Goal: Information Seeking & Learning: Learn about a topic

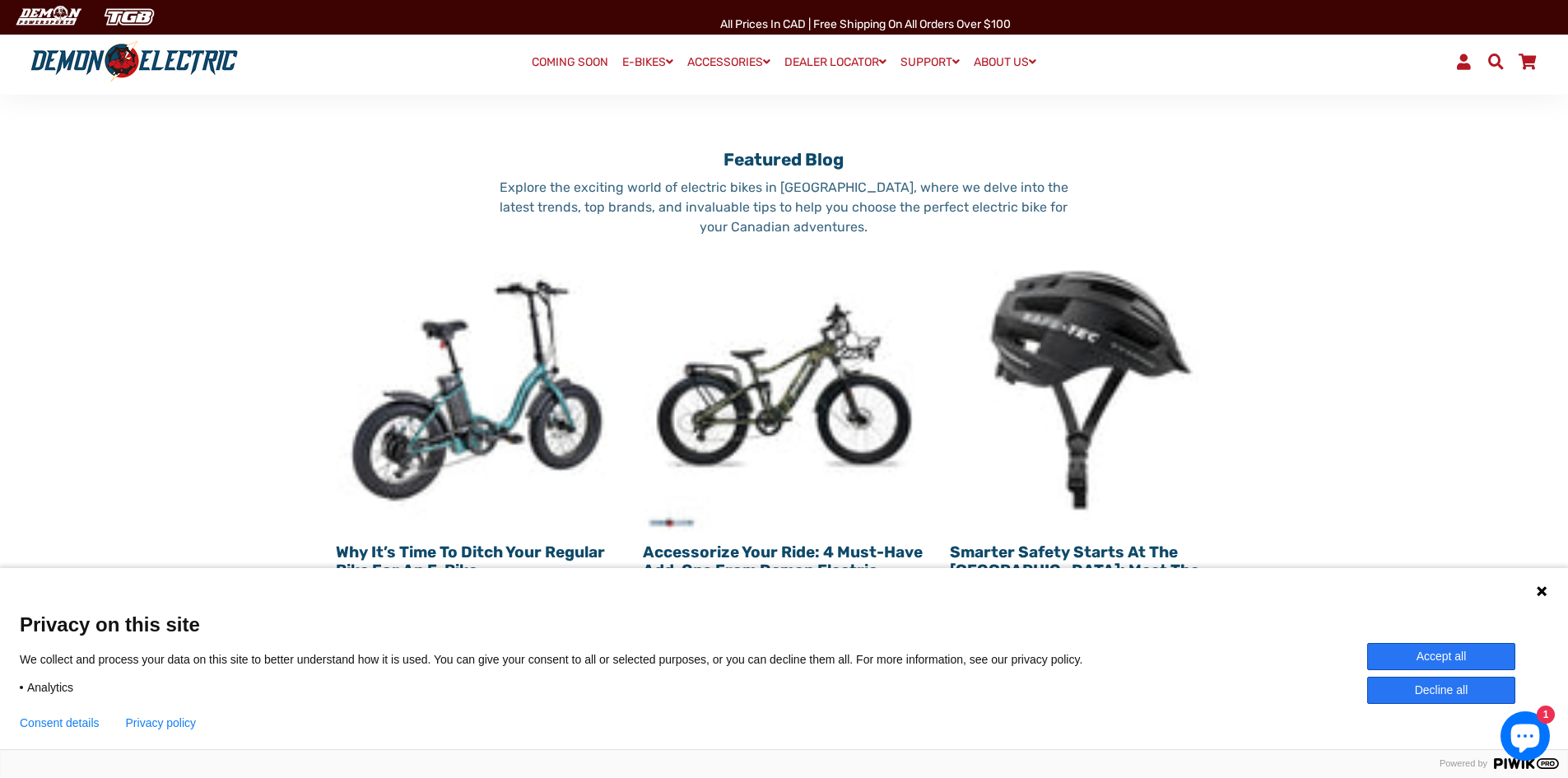
scroll to position [1976, 0]
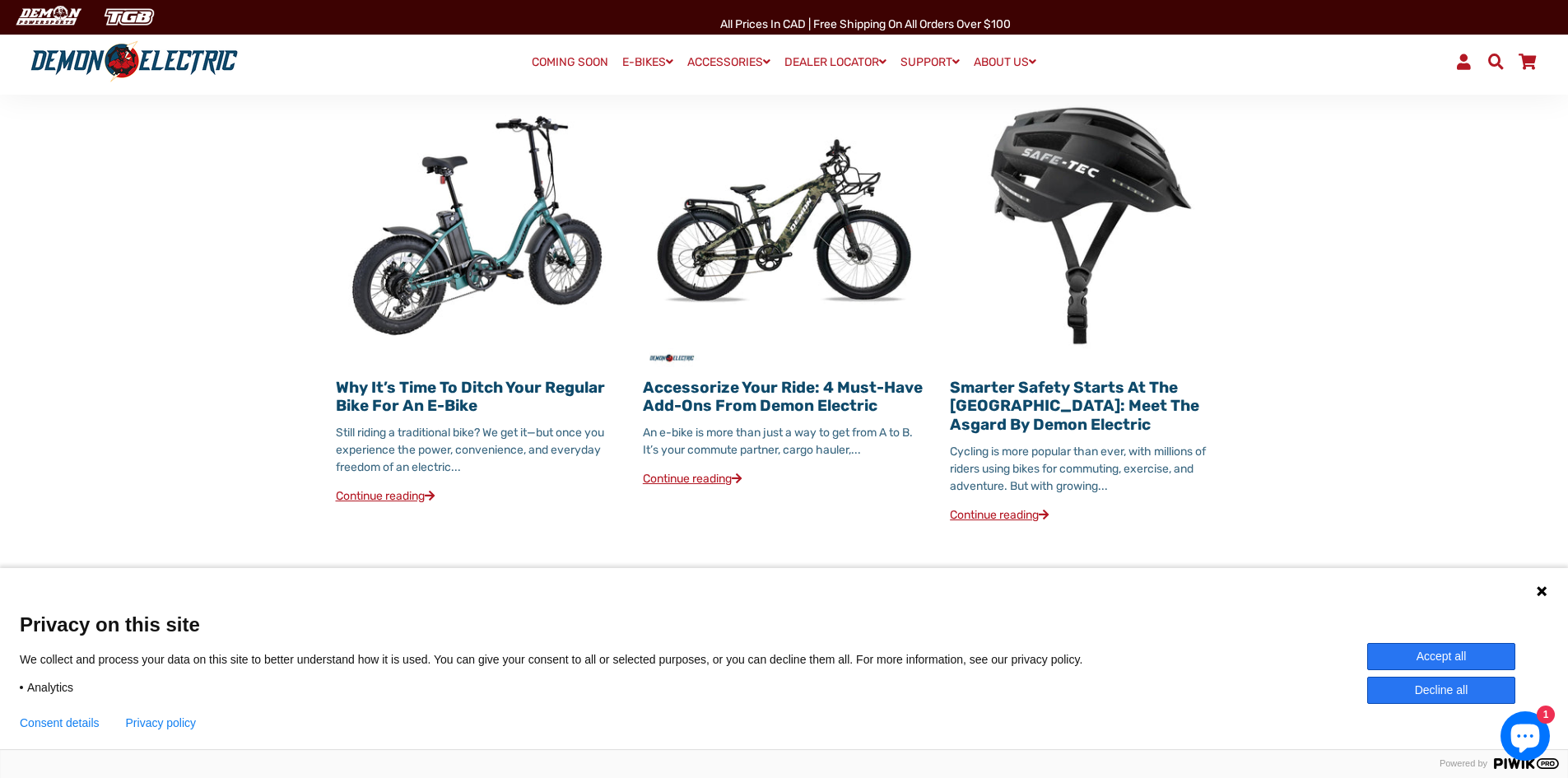
click at [396, 489] on link "Continue reading" at bounding box center [386, 495] width 99 height 14
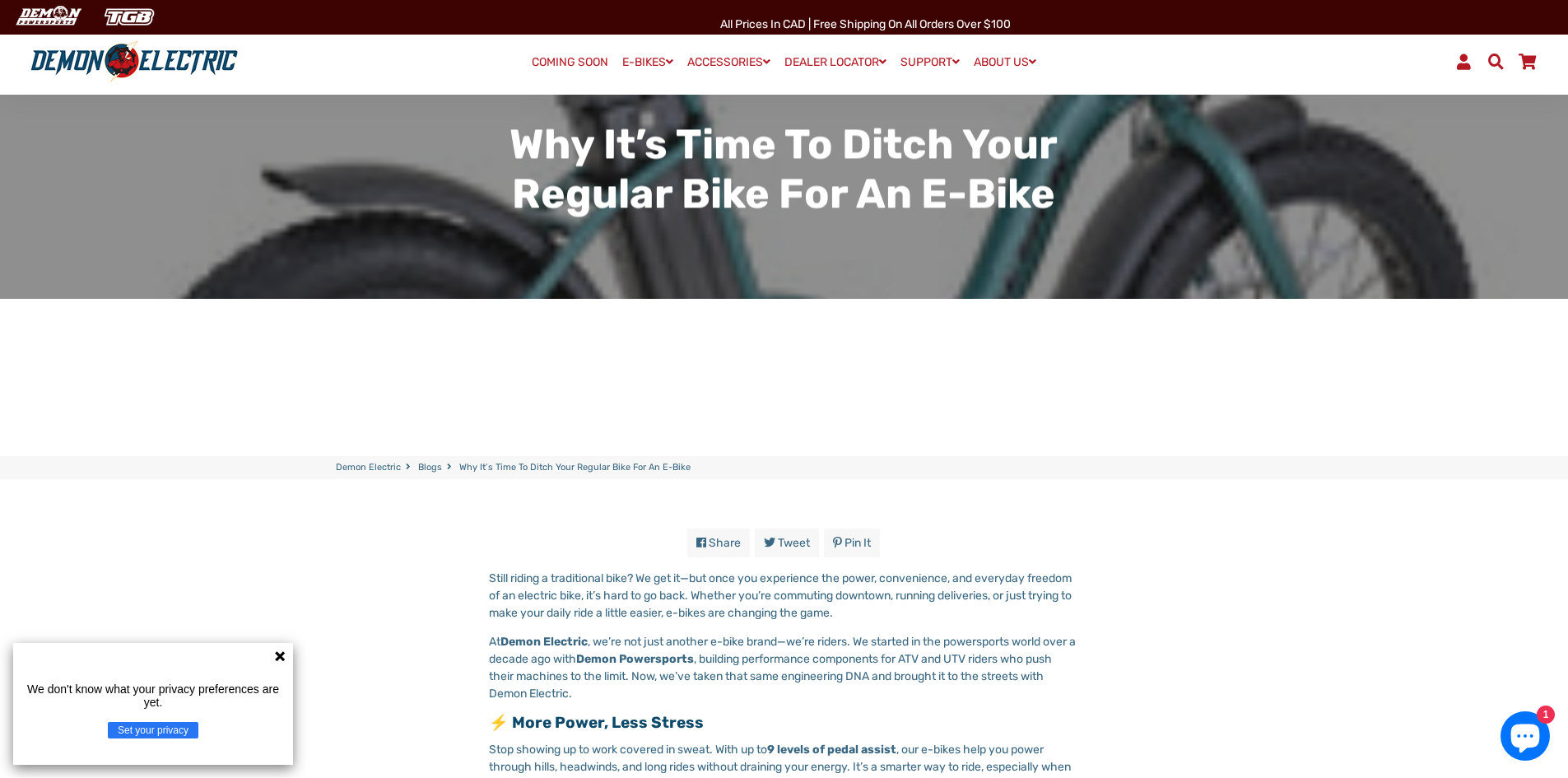
scroll to position [330, 0]
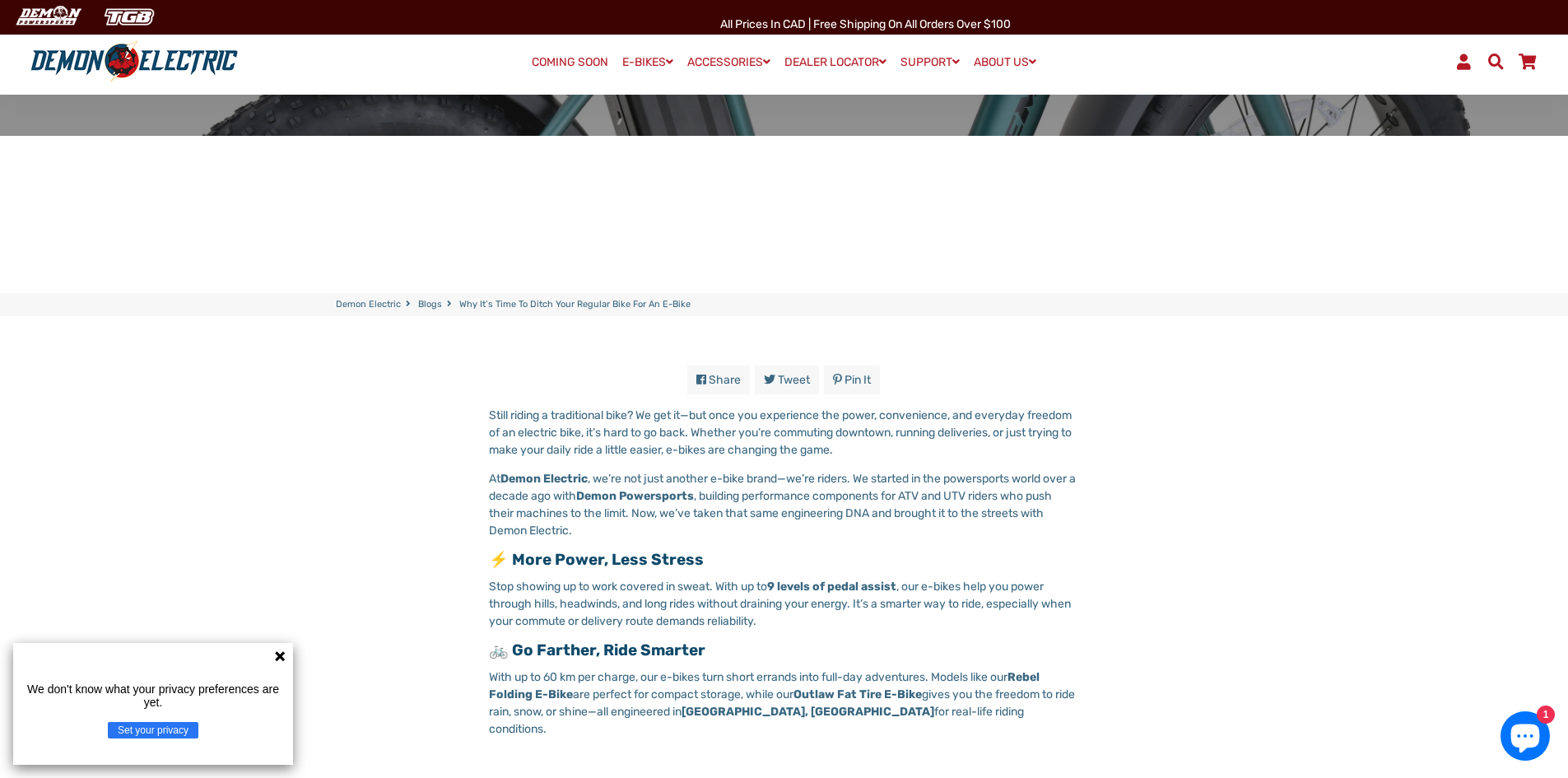
click at [549, 57] on link "COMING SOON" at bounding box center [570, 62] width 88 height 23
